Goal: Navigation & Orientation: Find specific page/section

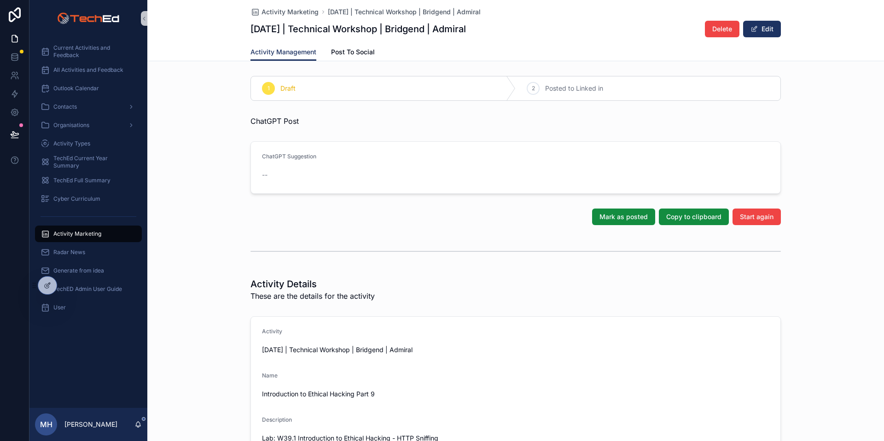
scroll to position [265, 0]
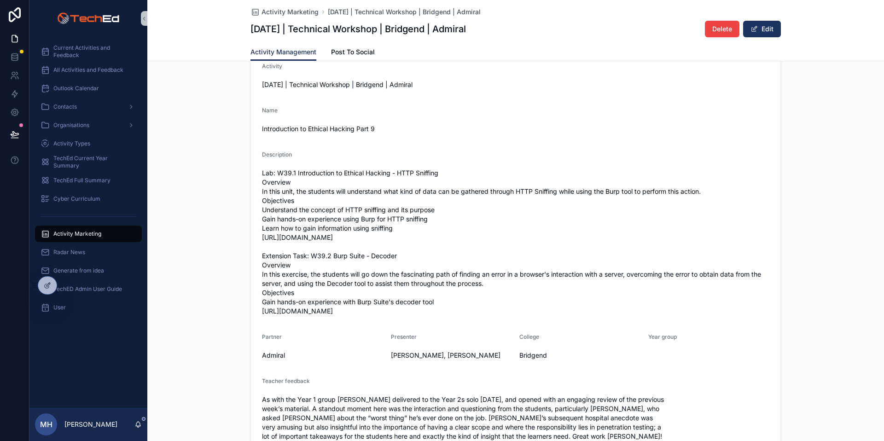
click at [502, 194] on span "Lab: W39.1 Introduction to Ethical Hacking - HTTP Sniffing Overview In this uni…" at bounding box center [515, 242] width 507 height 147
click at [502, 191] on span "Lab: W39.1 Introduction to Ethical Hacking - HTTP Sniffing Overview In this uni…" at bounding box center [515, 242] width 507 height 147
click at [502, 190] on span "Lab: W39.1 Introduction to Ethical Hacking - HTTP Sniffing Overview In this uni…" at bounding box center [515, 242] width 507 height 147
click at [508, 190] on span "Lab: W39.1 Introduction to Ethical Hacking - HTTP Sniffing Overview In this uni…" at bounding box center [515, 242] width 507 height 147
click at [510, 190] on span "Lab: W39.1 Introduction to Ethical Hacking - HTTP Sniffing Overview In this uni…" at bounding box center [515, 242] width 507 height 147
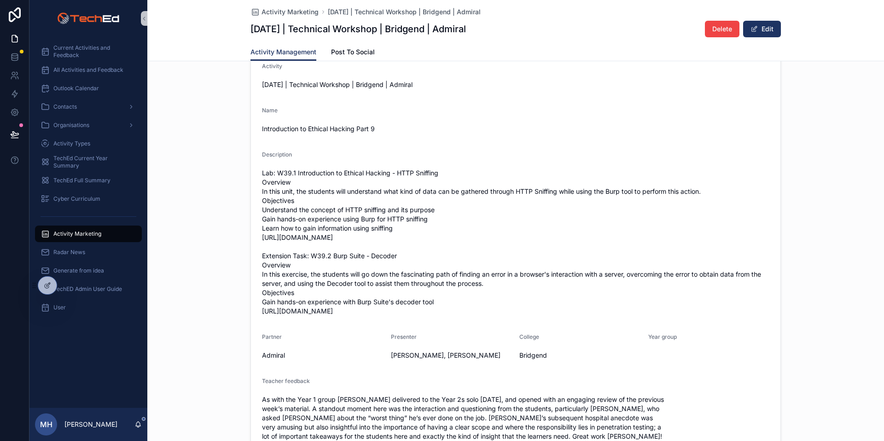
click at [511, 190] on span "Lab: W39.1 Introduction to Ethical Hacking - HTTP Sniffing Overview In this uni…" at bounding box center [515, 242] width 507 height 147
click at [524, 192] on span "Lab: W39.1 Introduction to Ethical Hacking - HTTP Sniffing Overview In this uni…" at bounding box center [515, 242] width 507 height 147
click at [203, 166] on div "Activity [DATE] | Technical Workshop | Bridgend | Admiral Name Introduction to …" at bounding box center [515, 321] width 737 height 548
click at [75, 230] on span "Activity Marketing" at bounding box center [77, 233] width 48 height 7
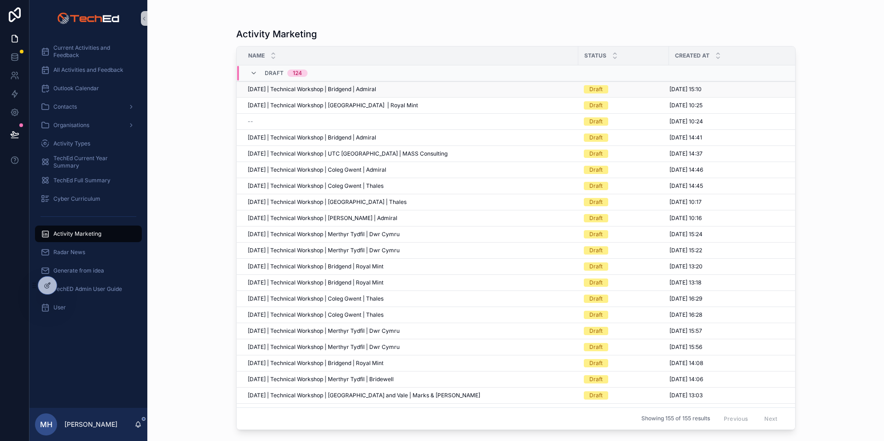
click at [341, 86] on span "[DATE] | Technical Workshop | Bridgend | Admiral" at bounding box center [312, 89] width 128 height 7
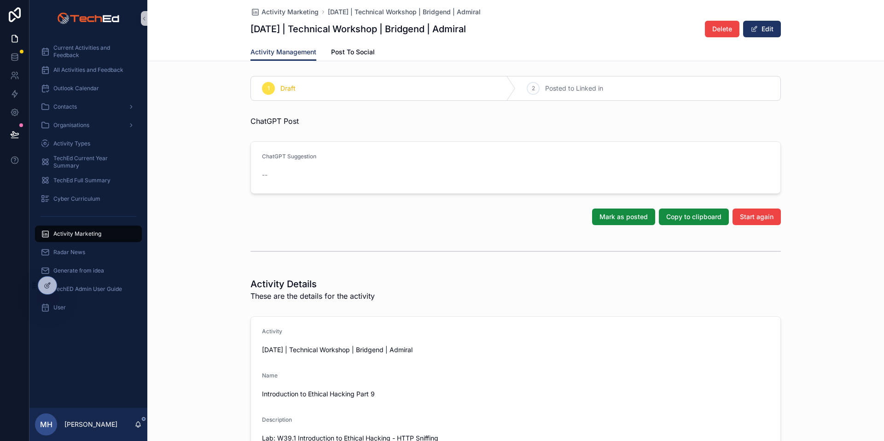
click at [832, 102] on div "1 Draft 2 Posted to Linked in" at bounding box center [515, 88] width 737 height 32
click at [827, 101] on div "1 Draft 2 Posted to Linked in" at bounding box center [515, 88] width 737 height 32
click at [197, 82] on div "1 Draft 2 Posted to Linked in" at bounding box center [515, 88] width 737 height 32
click at [92, 288] on span "TechED Admin User Guide" at bounding box center [87, 288] width 69 height 7
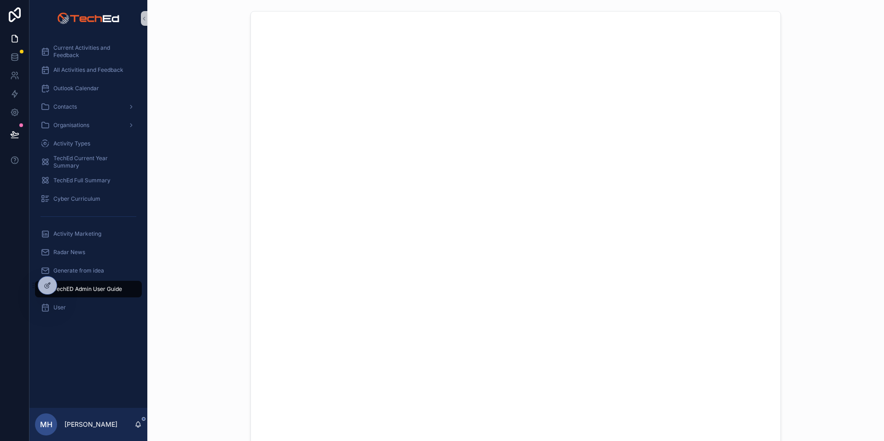
click at [836, 59] on div "scrollable content" at bounding box center [516, 231] width 722 height 449
click at [830, 78] on div "scrollable content" at bounding box center [516, 231] width 722 height 449
